Goal: Task Accomplishment & Management: Manage account settings

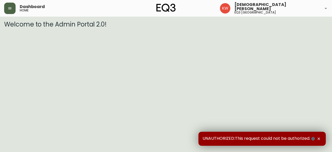
click at [13, 7] on button "button" at bounding box center [9, 8] width 11 height 11
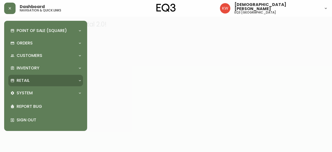
click at [77, 81] on div at bounding box center [80, 80] width 8 height 4
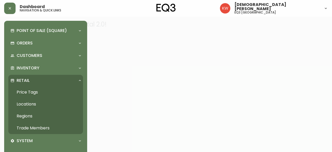
click at [43, 126] on link "Trade Members" at bounding box center [45, 128] width 75 height 12
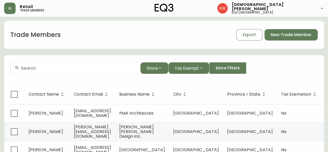
click at [109, 69] on input "text" at bounding box center [78, 68] width 115 height 5
paste input "[PERSON_NAME][EMAIL_ADDRESS][PERSON_NAME][PERSON_NAME][DOMAIN_NAME]"
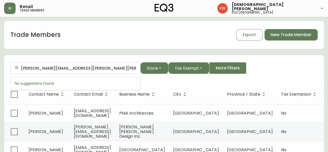
click at [88, 70] on input "aquilino.naccarato@ackard.com" at bounding box center [78, 68] width 115 height 5
paste input "david.minke@gecarchitecture"
click at [104, 67] on input "david.minke@gecarchitecture.com" at bounding box center [78, 68] width 115 height 5
paste input "alison@housecrush.ca"
type input "alison@housecrush.ca"
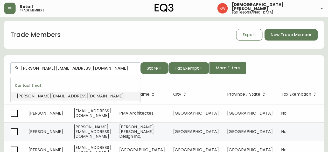
click at [59, 99] on li "alison@housecrush.ca" at bounding box center [76, 95] width 130 height 9
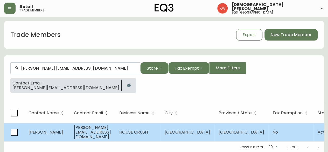
click at [77, 131] on span "alison@housecrush.ca" at bounding box center [92, 131] width 37 height 15
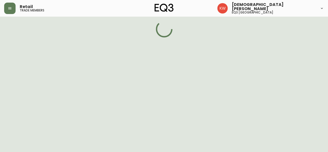
select select "AB"
select select "CA"
select select "CA_EN"
select select "Outreach from a Trade Rep"
select select "Interior Designer"
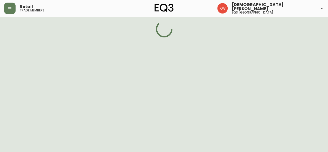
select select "false"
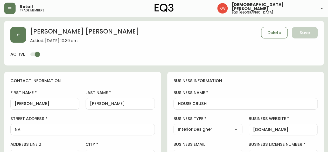
type input "EQ3 Calgary"
select select "cjw10z96m00006gs08l3o91tv"
click at [23, 36] on button "button" at bounding box center [18, 35] width 16 height 16
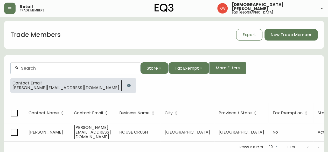
click at [127, 86] on icon "button" at bounding box center [128, 84] width 3 height 3
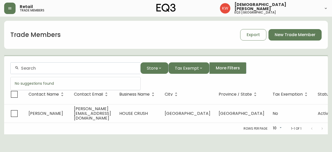
click at [57, 69] on input "text" at bounding box center [78, 68] width 115 height 5
paste input "meganc@blockinc.ca"
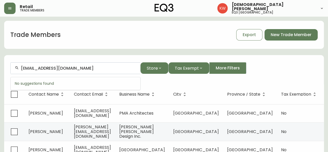
type input "meganc@blockinc.ca"
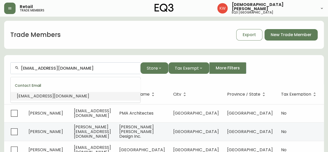
click at [46, 97] on span "meganc@blockinc.ca" at bounding box center [53, 96] width 72 height 6
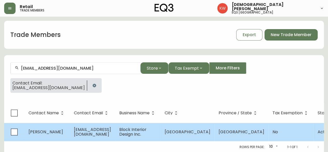
click at [108, 130] on span "meganc@blockinc.ca" at bounding box center [92, 131] width 37 height 11
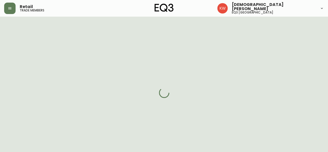
select select "AB"
select select "CA"
select select "CA_EN"
select select "Other"
select select "Interior Designer"
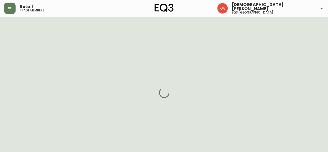
select select "cjw10z96m00006gs08l3o91tv"
select select "false"
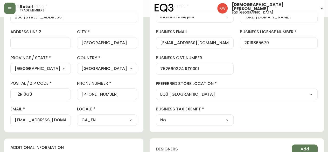
scroll to position [104, 0]
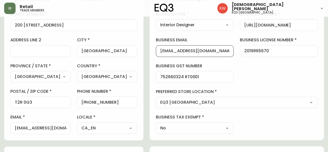
drag, startPoint x: 226, startPoint y: 49, endPoint x: 167, endPoint y: 49, distance: 59.8
click at [167, 49] on div "contact information first name Megan last name Chwiecko street address 200 1006…" at bounding box center [163, 152] width 319 height 370
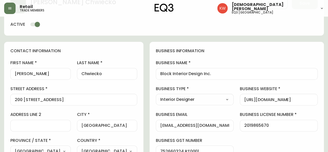
scroll to position [0, 0]
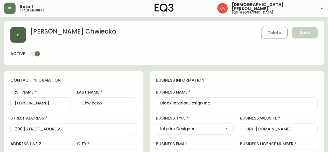
click at [17, 35] on icon "button" at bounding box center [18, 34] width 3 height 3
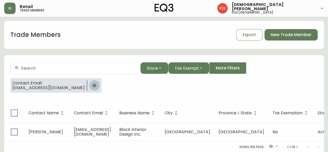
drag, startPoint x: 69, startPoint y: 85, endPoint x: 71, endPoint y: 67, distance: 18.0
click at [92, 84] on icon "button" at bounding box center [93, 84] width 3 height 3
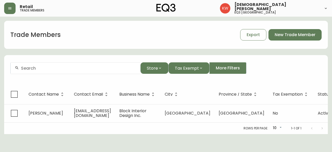
click at [71, 66] on input "text" at bounding box center [78, 68] width 115 height 5
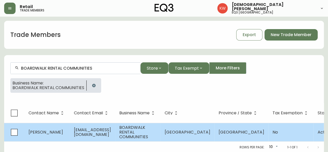
type input "BOARDWALK RENTAL COMMUNITIES"
click at [111, 130] on span "jbrown@bwalk.com" at bounding box center [92, 131] width 37 height 11
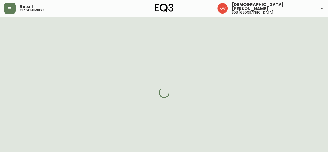
select select "AB"
select select "CA"
select select "CA_EN"
select select "Other"
select select "Real Estate Agent"
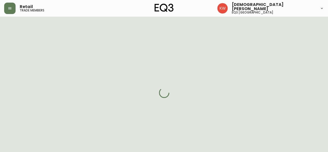
select select "false"
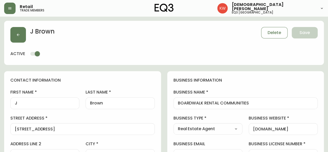
type input "EQ3 Calgary"
select select "cjw10z96m00006gs08l3o91tv"
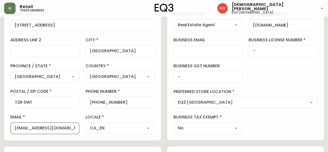
drag, startPoint x: 61, startPoint y: 128, endPoint x: 8, endPoint y: 128, distance: 53.6
click at [8, 128] on div "contact information first name J last name Brown street address 200-1501 1st St…" at bounding box center [82, 53] width 157 height 172
